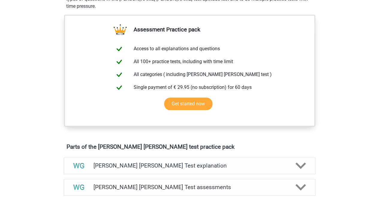
scroll to position [28, 0]
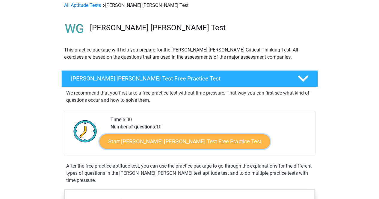
click at [197, 142] on link "Start Watson Glaser Test Free Practice Test" at bounding box center [185, 142] width 171 height 14
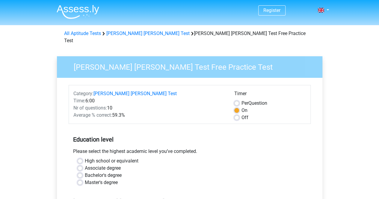
click at [271, 148] on div "Please select the highest academic level you’ve completed." at bounding box center [190, 153] width 242 height 10
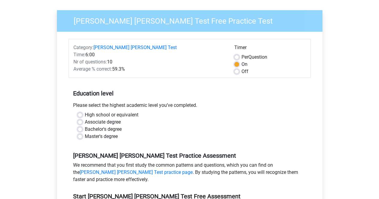
scroll to position [48, 0]
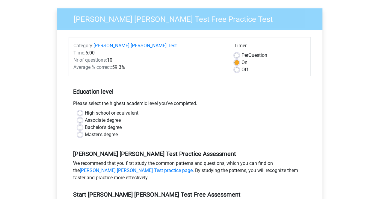
click at [242, 66] on label "Off" at bounding box center [245, 69] width 7 height 7
click at [238, 66] on input "Off" at bounding box center [236, 69] width 5 height 6
radio input "true"
click at [241, 91] on div "Education level Please select the highest academic level you’ve completed. High…" at bounding box center [190, 111] width 242 height 65
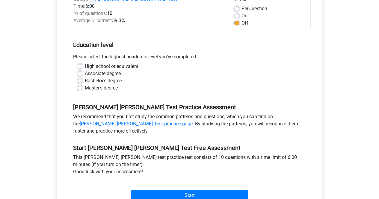
scroll to position [96, 0]
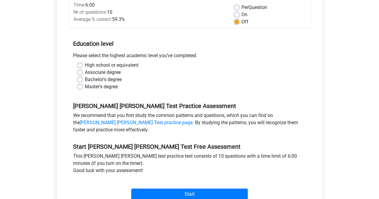
click at [85, 76] on label "Bachelor's degree" at bounding box center [103, 79] width 37 height 7
click at [79, 76] on input "Bachelor's degree" at bounding box center [80, 79] width 5 height 6
radio input "true"
click at [250, 83] on div "Master's degree" at bounding box center [190, 86] width 224 height 7
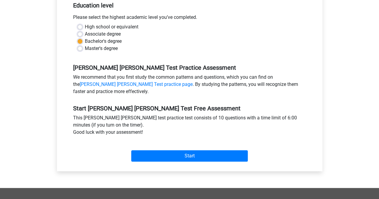
scroll to position [144, 0]
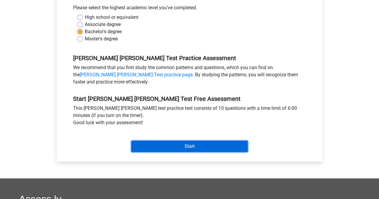
click at [186, 141] on input "Start" at bounding box center [189, 146] width 117 height 11
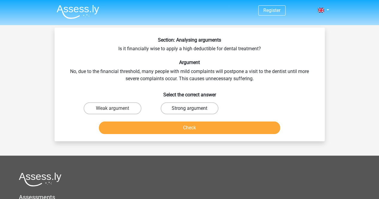
click at [183, 108] on label "Strong argument" at bounding box center [190, 109] width 58 height 12
click at [189, 109] on input "Strong argument" at bounding box center [191, 111] width 4 height 4
radio input "true"
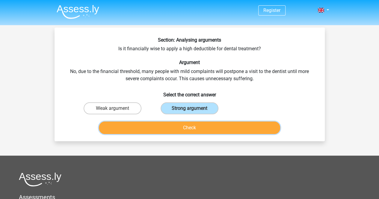
click at [186, 126] on button "Check" at bounding box center [189, 128] width 181 height 13
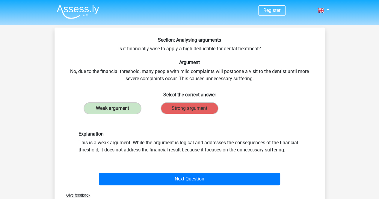
click at [270, 104] on div "Weak argument Strong argument" at bounding box center [189, 108] width 231 height 17
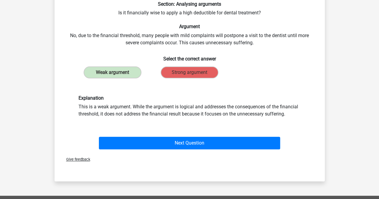
scroll to position [24, 0]
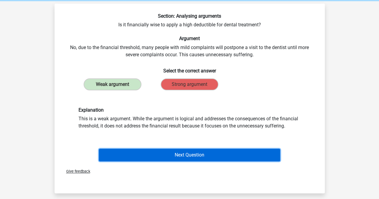
click at [189, 155] on button "Next Question" at bounding box center [189, 155] width 181 height 13
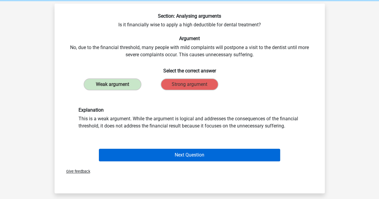
scroll to position [28, 0]
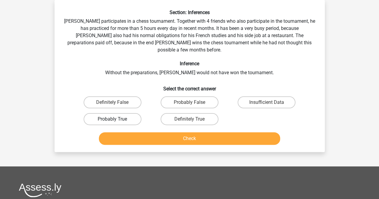
click at [109, 113] on label "Probably True" at bounding box center [113, 119] width 58 height 12
click at [112, 119] on input "Probably True" at bounding box center [114, 121] width 4 height 4
radio input "true"
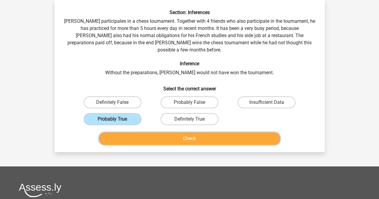
click at [186, 133] on button "Check" at bounding box center [189, 138] width 181 height 13
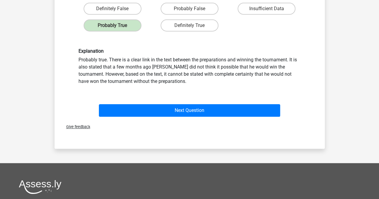
scroll to position [111, 0]
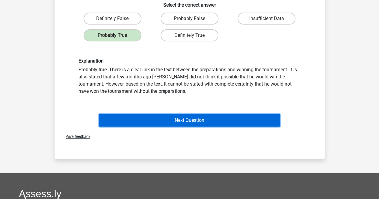
click at [186, 114] on button "Next Question" at bounding box center [189, 120] width 181 height 13
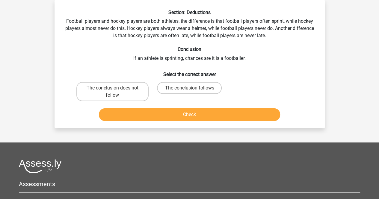
scroll to position [28, 0]
click at [103, 88] on label "The conclusion does not follow" at bounding box center [112, 91] width 72 height 19
click at [112, 88] on input "The conclusion does not follow" at bounding box center [114, 90] width 4 height 4
radio input "true"
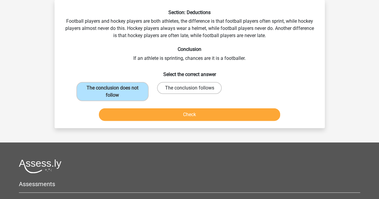
click at [181, 85] on label "The conclusion follows" at bounding box center [189, 88] width 65 height 12
click at [189, 88] on input "The conclusion follows" at bounding box center [191, 90] width 4 height 4
radio input "true"
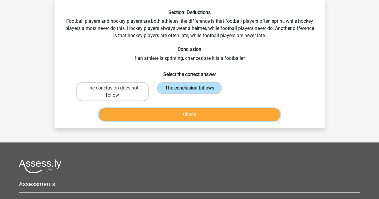
click at [188, 113] on button "Check" at bounding box center [189, 115] width 181 height 13
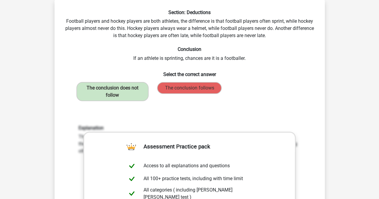
click at [273, 108] on div "Section: Deductions Football players and hockey players are both athletes, the …" at bounding box center [190, 163] width 266 height 307
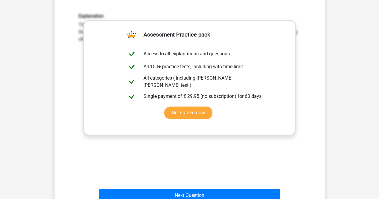
scroll to position [147, 0]
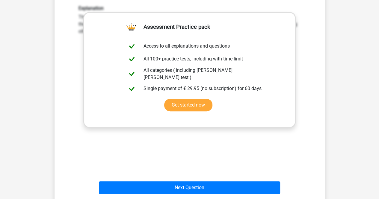
click at [333, 68] on div "Register Nederlands English" at bounding box center [189, 126] width 379 height 546
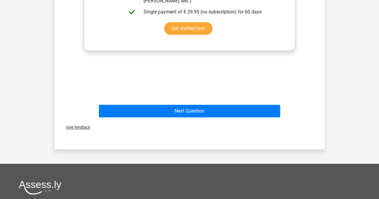
scroll to position [231, 0]
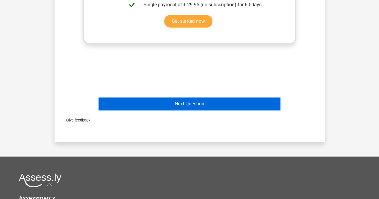
click at [213, 102] on button "Next Question" at bounding box center [189, 104] width 181 height 13
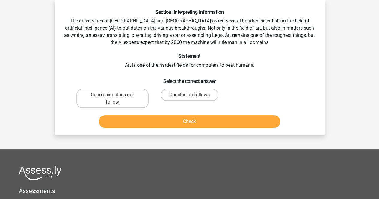
scroll to position [28, 0]
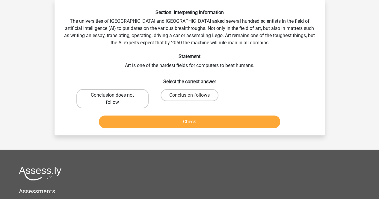
click at [101, 95] on label "Conclusion does not follow" at bounding box center [112, 98] width 72 height 19
click at [112, 95] on input "Conclusion does not follow" at bounding box center [114, 97] width 4 height 4
radio input "true"
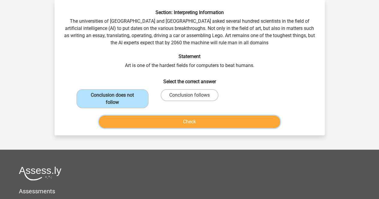
click at [199, 121] on button "Check" at bounding box center [189, 122] width 181 height 13
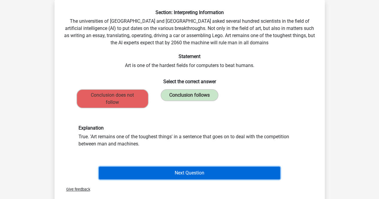
click at [186, 172] on button "Next Question" at bounding box center [189, 173] width 181 height 13
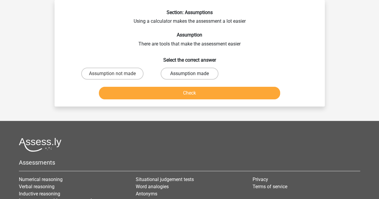
click at [178, 75] on label "Assumption made" at bounding box center [190, 74] width 58 height 12
click at [189, 75] on input "Assumption made" at bounding box center [191, 76] width 4 height 4
radio input "true"
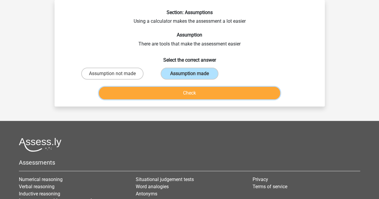
click at [186, 89] on button "Check" at bounding box center [189, 93] width 181 height 13
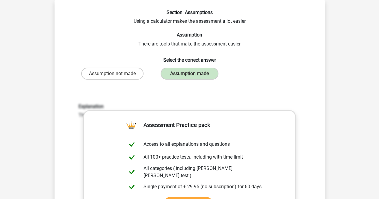
click at [262, 65] on div "Assumption not made Assumption made" at bounding box center [189, 73] width 231 height 17
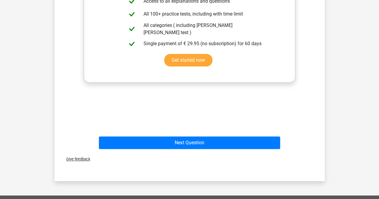
scroll to position [171, 0]
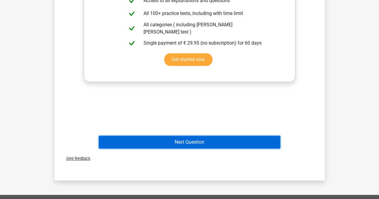
click at [182, 143] on button "Next Question" at bounding box center [189, 142] width 181 height 13
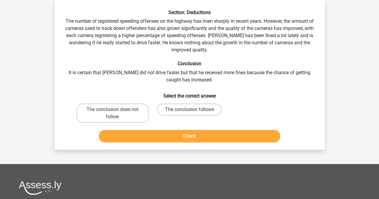
scroll to position [28, 0]
click at [97, 120] on label "The conclusion does not follow" at bounding box center [112, 113] width 72 height 19
click at [112, 114] on input "The conclusion does not follow" at bounding box center [114, 112] width 4 height 4
radio input "true"
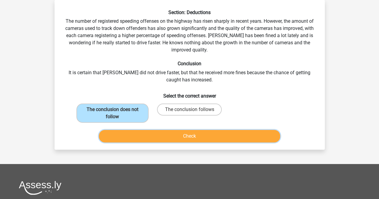
click at [157, 142] on button "Check" at bounding box center [189, 136] width 181 height 13
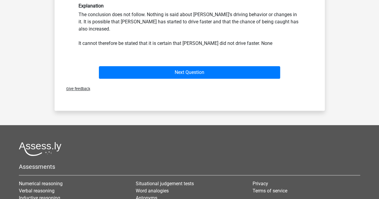
scroll to position [171, 0]
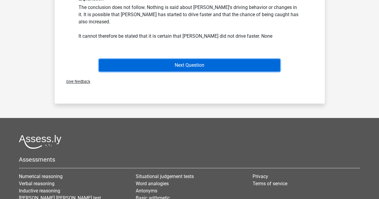
click at [207, 59] on button "Next Question" at bounding box center [189, 65] width 181 height 13
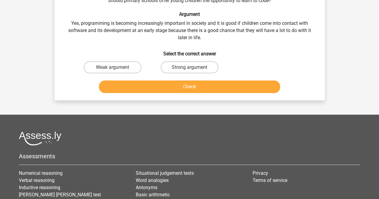
scroll to position [28, 0]
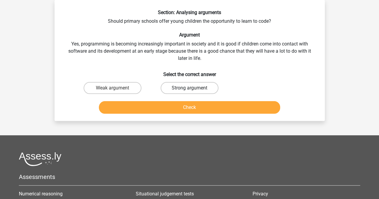
click at [175, 88] on label "Strong argument" at bounding box center [190, 88] width 58 height 12
click at [189, 88] on input "Strong argument" at bounding box center [191, 90] width 4 height 4
radio input "true"
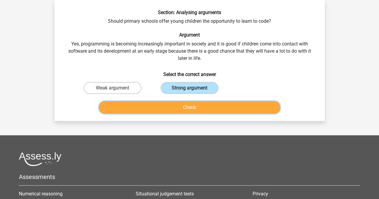
click at [183, 103] on button "Check" at bounding box center [189, 107] width 181 height 13
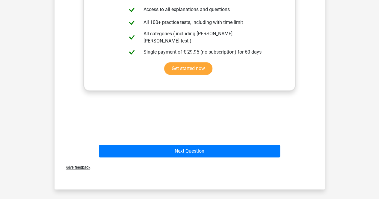
scroll to position [195, 0]
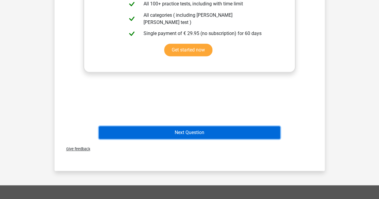
click at [203, 131] on button "Next Question" at bounding box center [189, 132] width 181 height 13
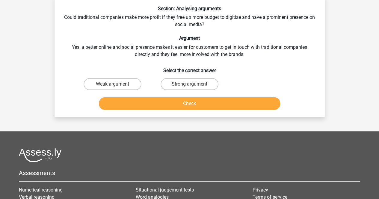
scroll to position [28, 0]
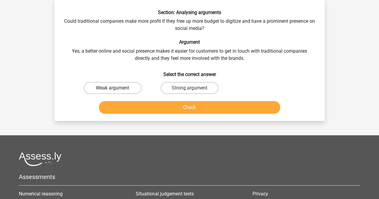
click at [116, 89] on label "Weak argument" at bounding box center [113, 88] width 58 height 12
click at [116, 89] on input "Weak argument" at bounding box center [114, 90] width 4 height 4
radio input "true"
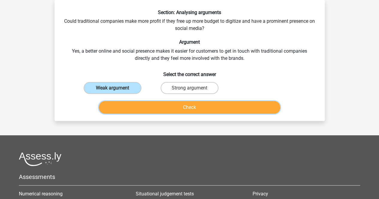
click at [196, 107] on button "Check" at bounding box center [189, 107] width 181 height 13
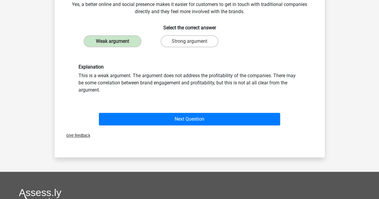
scroll to position [88, 0]
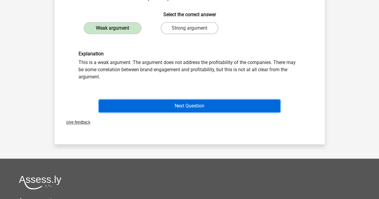
click at [217, 108] on button "Next Question" at bounding box center [189, 106] width 181 height 13
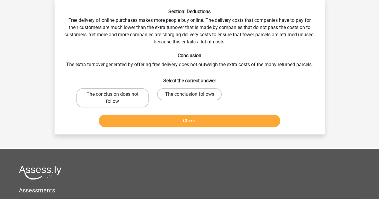
scroll to position [28, 0]
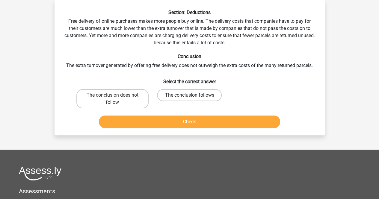
click at [176, 94] on label "The conclusion follows" at bounding box center [189, 95] width 65 height 12
click at [189, 95] on input "The conclusion follows" at bounding box center [191, 97] width 4 height 4
radio input "true"
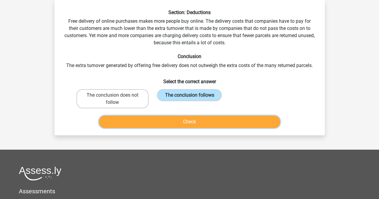
click at [183, 118] on button "Check" at bounding box center [189, 122] width 181 height 13
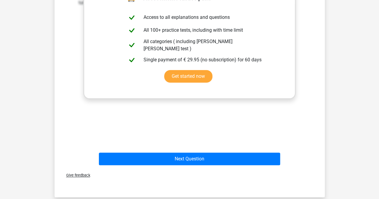
scroll to position [195, 0]
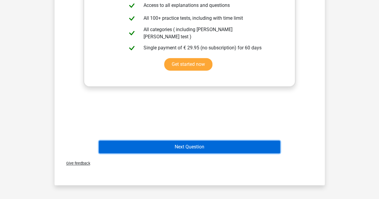
click at [192, 146] on button "Next Question" at bounding box center [189, 147] width 181 height 13
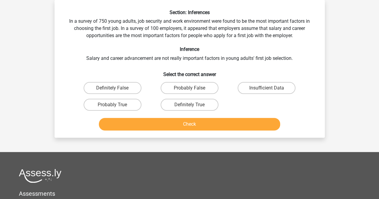
scroll to position [28, 0]
click at [249, 88] on label "Insufficient Data" at bounding box center [267, 88] width 58 height 12
click at [267, 88] on input "Insufficient Data" at bounding box center [269, 90] width 4 height 4
radio input "true"
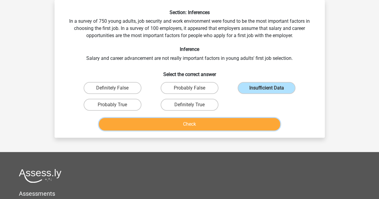
click at [193, 123] on button "Check" at bounding box center [189, 124] width 181 height 13
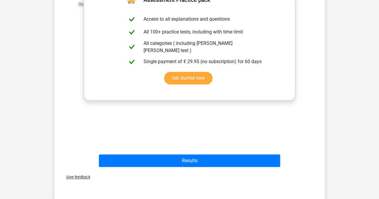
scroll to position [195, 0]
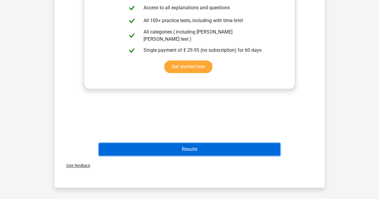
click at [211, 145] on button "Results" at bounding box center [189, 149] width 181 height 13
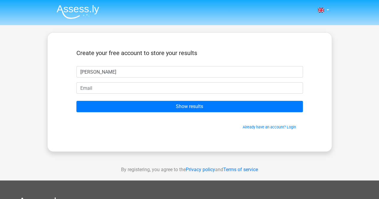
type input "[PERSON_NAME]"
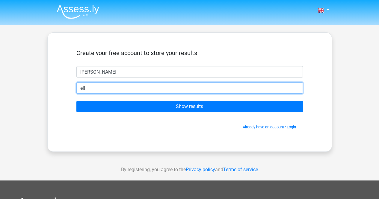
click at [76, 101] on input "Show results" at bounding box center [189, 106] width 227 height 11
type input "[EMAIL_ADDRESS][DOMAIN_NAME]"
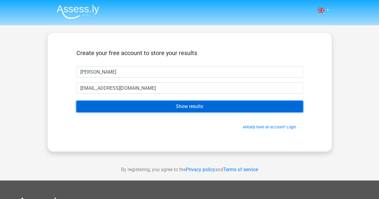
click at [197, 108] on input "Show results" at bounding box center [189, 106] width 227 height 11
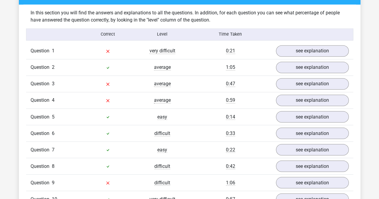
scroll to position [468, 0]
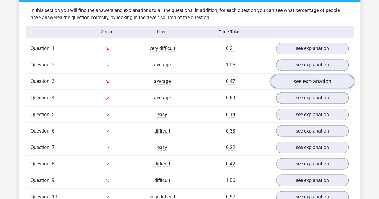
click at [314, 75] on link "see explanation" at bounding box center [312, 81] width 84 height 13
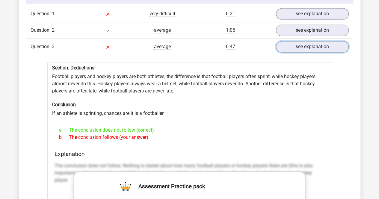
scroll to position [504, 0]
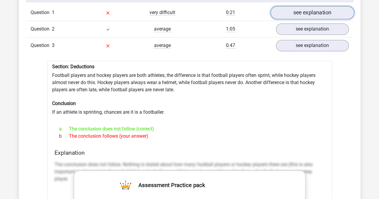
click at [318, 7] on link "see explanation" at bounding box center [312, 12] width 84 height 13
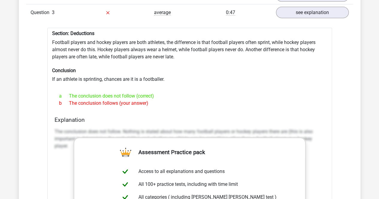
scroll to position [683, 0]
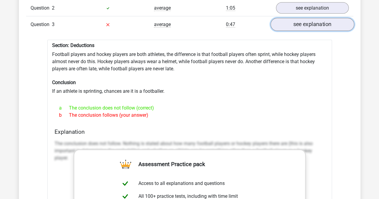
click at [300, 22] on link "see explanation" at bounding box center [312, 24] width 84 height 13
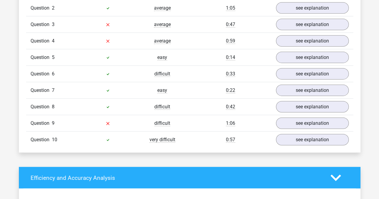
click at [311, 25] on div "Question 3 average 0:47 see explanation" at bounding box center [189, 24] width 327 height 16
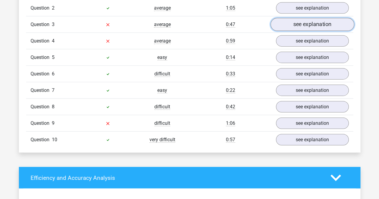
click at [314, 22] on link "see explanation" at bounding box center [312, 24] width 84 height 13
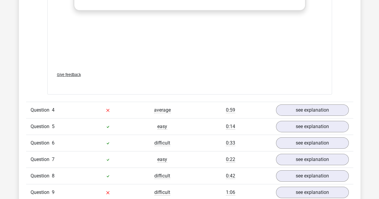
scroll to position [959, 0]
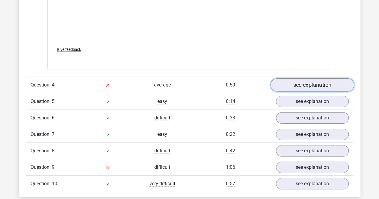
click at [295, 79] on link "see explanation" at bounding box center [312, 85] width 84 height 13
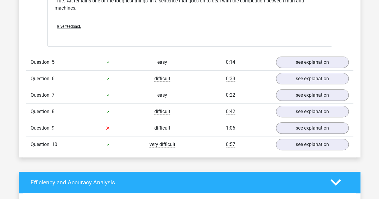
scroll to position [1175, 0]
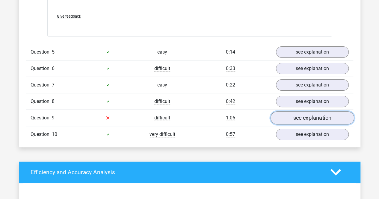
click at [314, 111] on link "see explanation" at bounding box center [312, 117] width 84 height 13
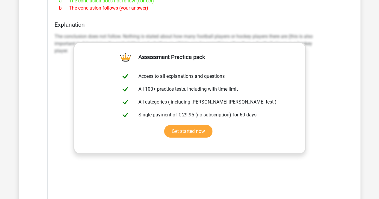
scroll to position [782, 0]
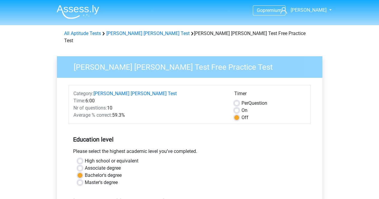
scroll to position [144, 0]
